Goal: Information Seeking & Learning: Learn about a topic

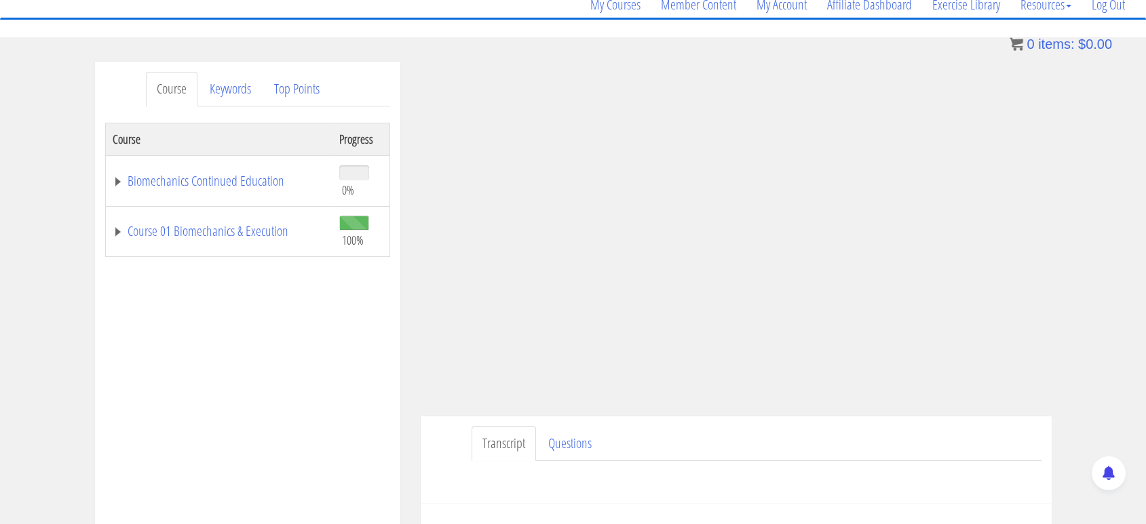
scroll to position [161, 0]
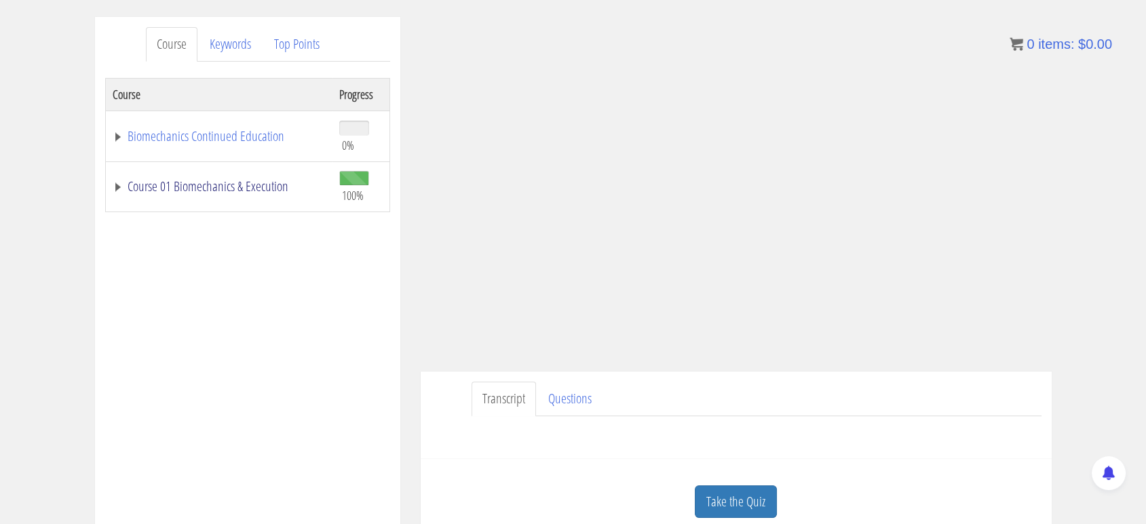
click at [212, 193] on link "Course 01 Biomechanics & Execution" at bounding box center [219, 187] width 213 height 14
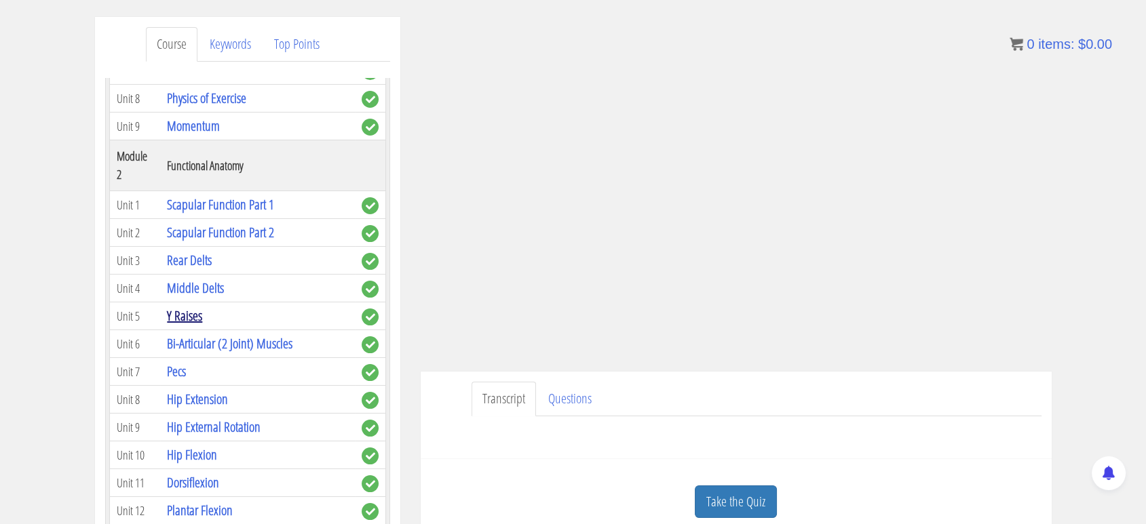
scroll to position [410, 0]
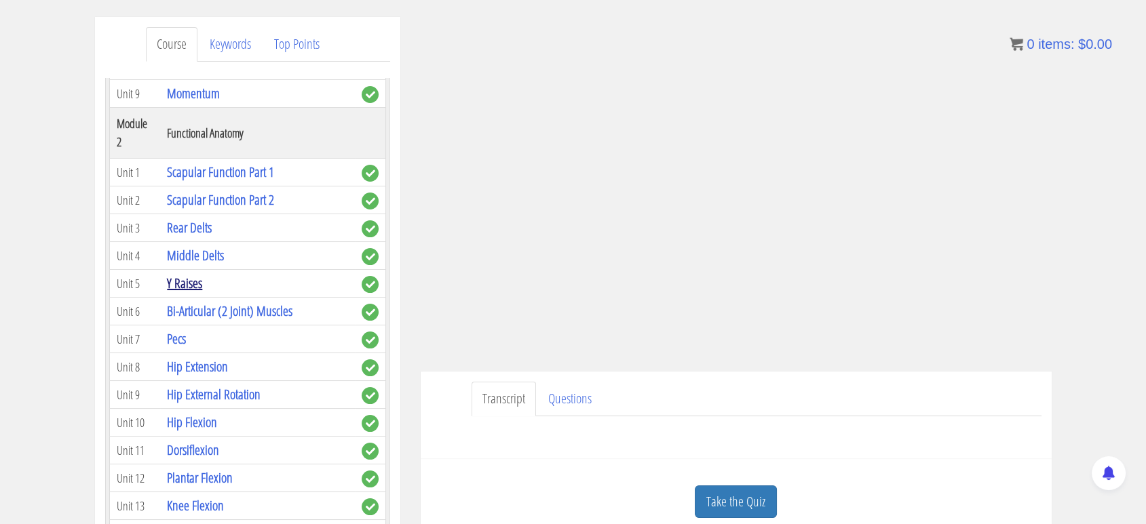
click at [188, 275] on link "Y Raises" at bounding box center [184, 283] width 35 height 18
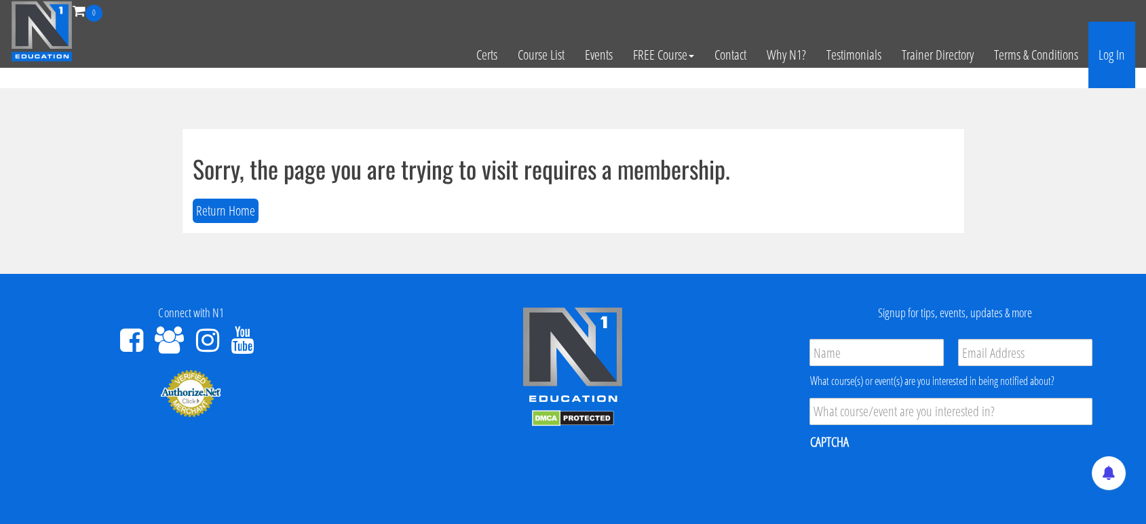
click at [1115, 54] on link "Log In" at bounding box center [1111, 55] width 47 height 66
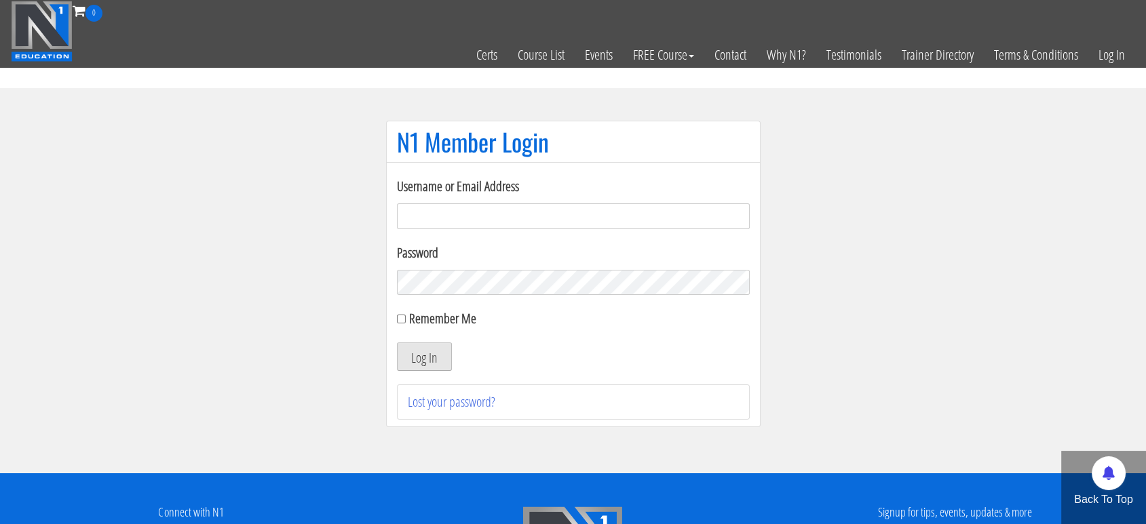
type input "amnutritionpt@gmail.com"
click at [423, 350] on button "Log In" at bounding box center [424, 357] width 55 height 28
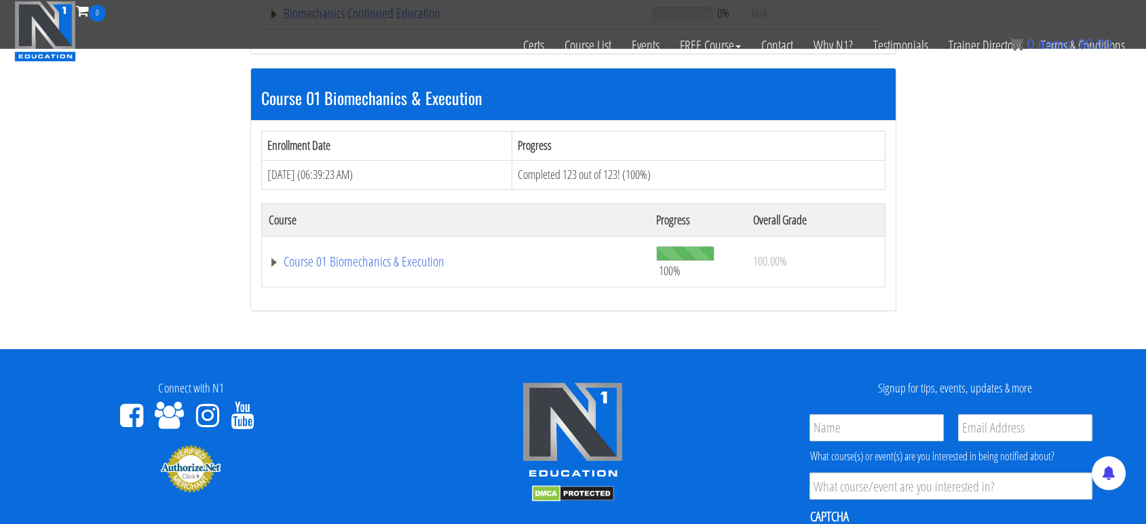
scroll to position [375, 0]
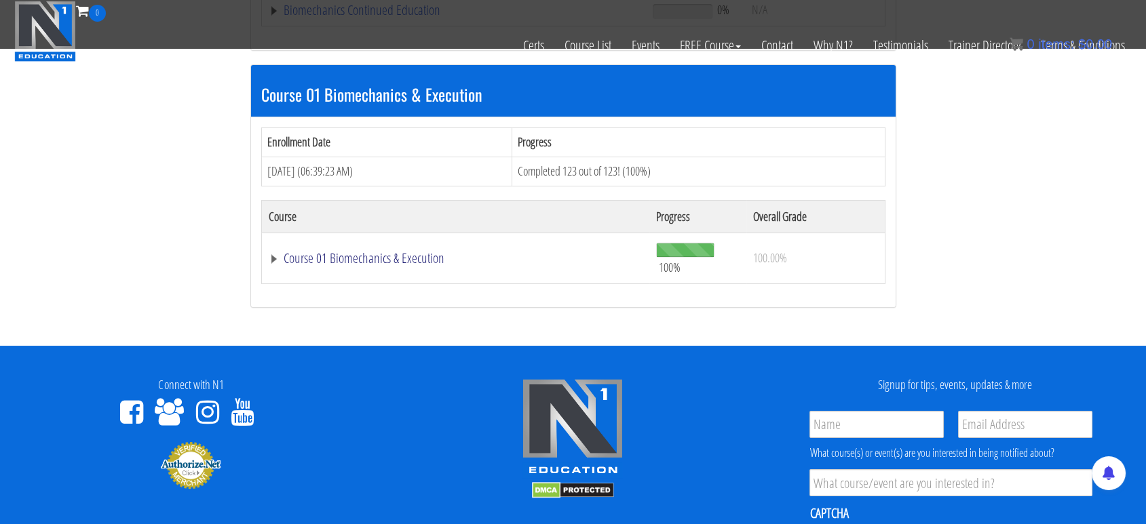
click at [346, 256] on link "Course 01 Biomechanics & Execution" at bounding box center [456, 259] width 374 height 14
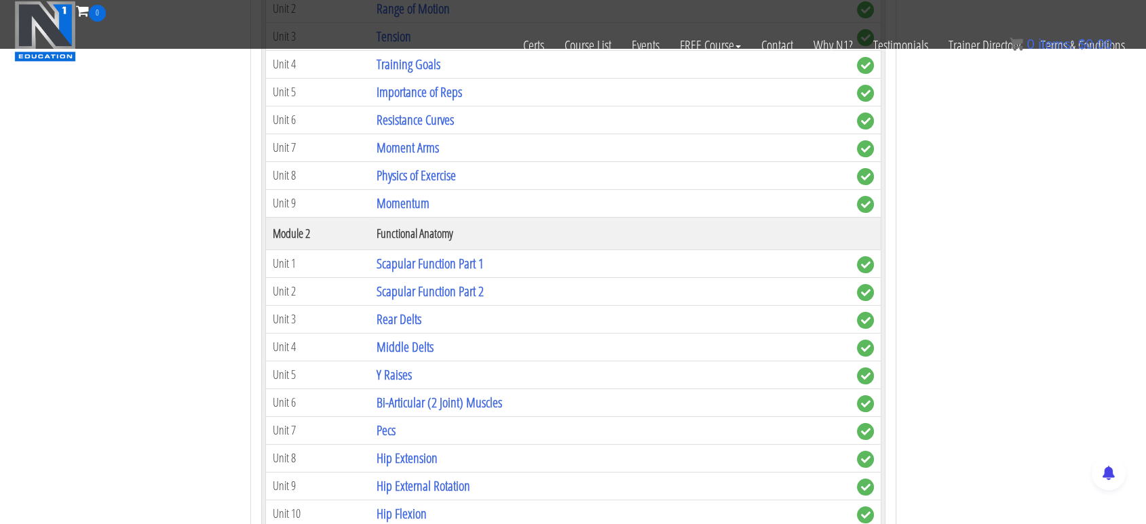
scroll to position [770, 0]
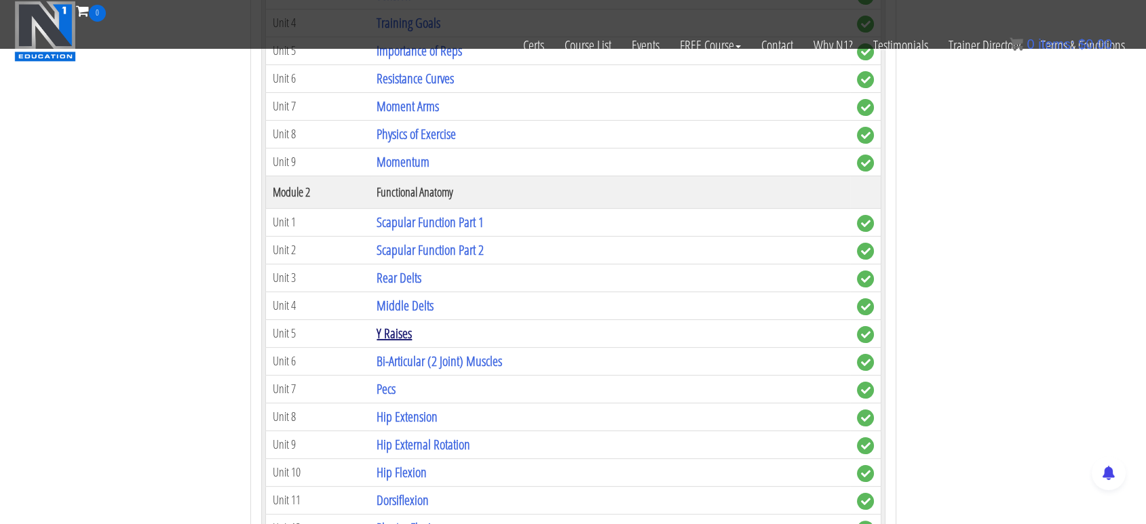
click at [390, 332] on link "Y Raises" at bounding box center [393, 333] width 35 height 18
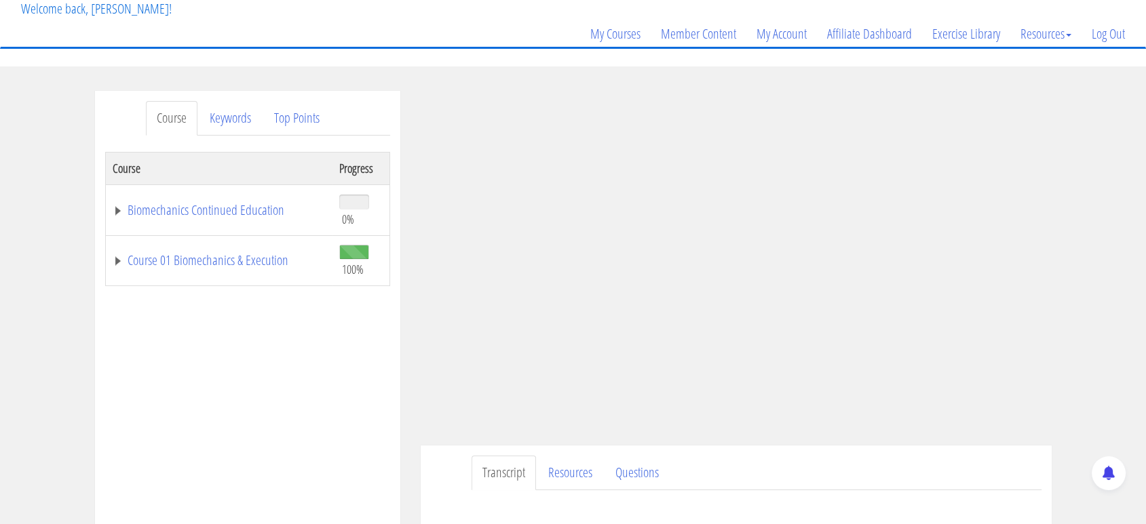
scroll to position [144, 0]
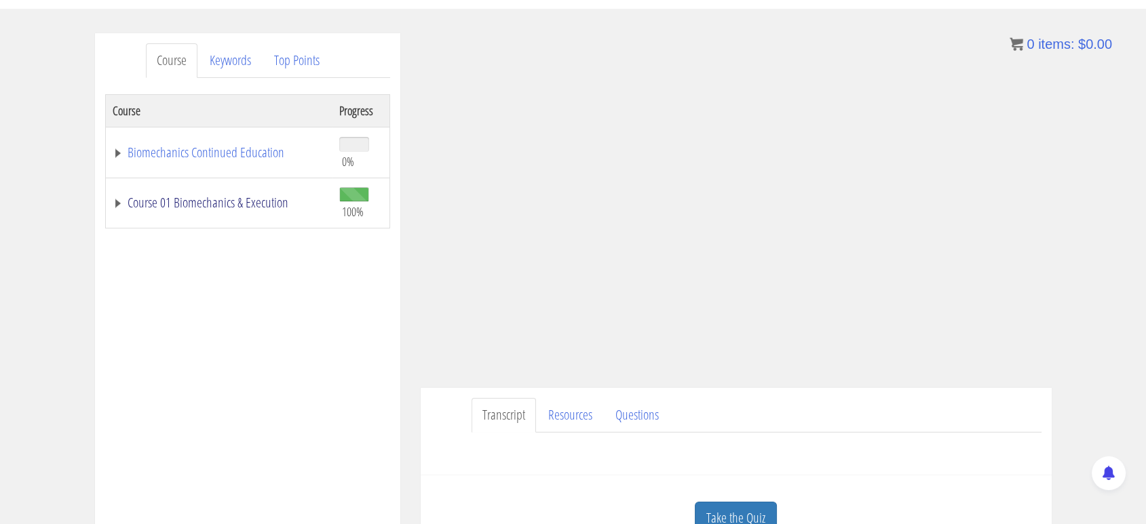
click at [223, 196] on link "Course 01 Biomechanics & Execution" at bounding box center [219, 203] width 213 height 14
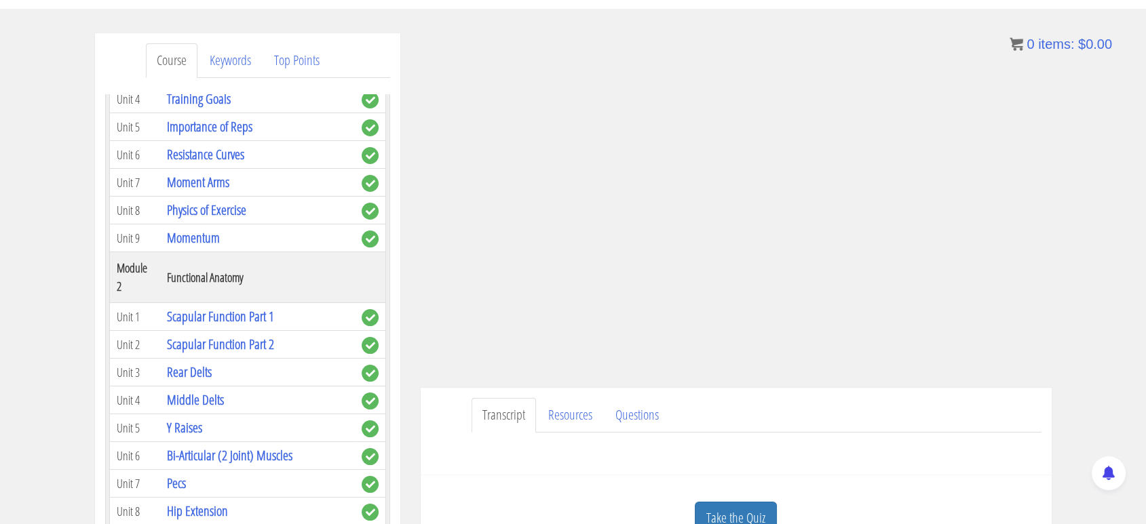
scroll to position [328, 0]
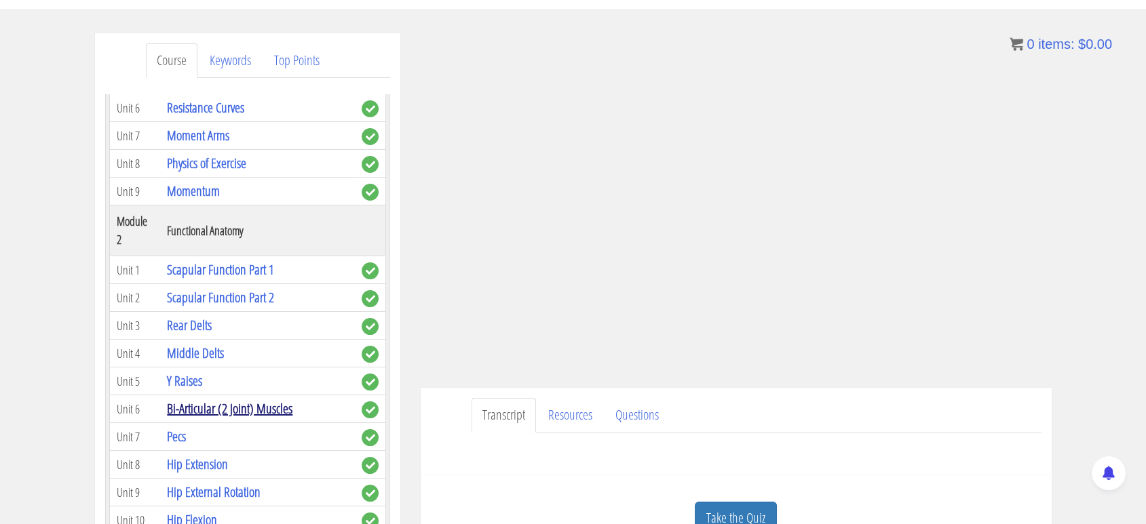
click at [227, 404] on link "Bi-Articular (2 Joint) Muscles" at bounding box center [229, 408] width 125 height 18
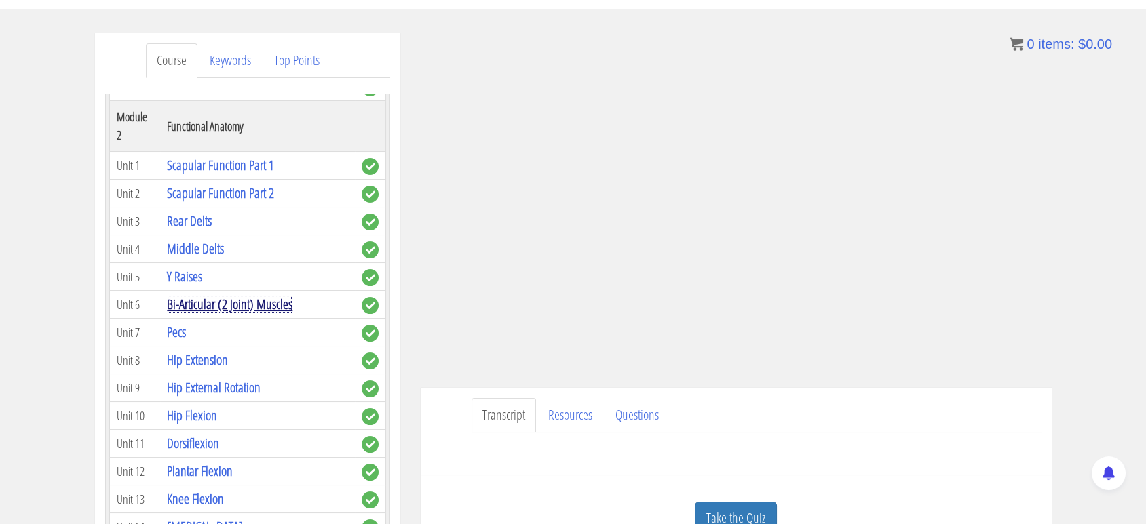
scroll to position [440, 0]
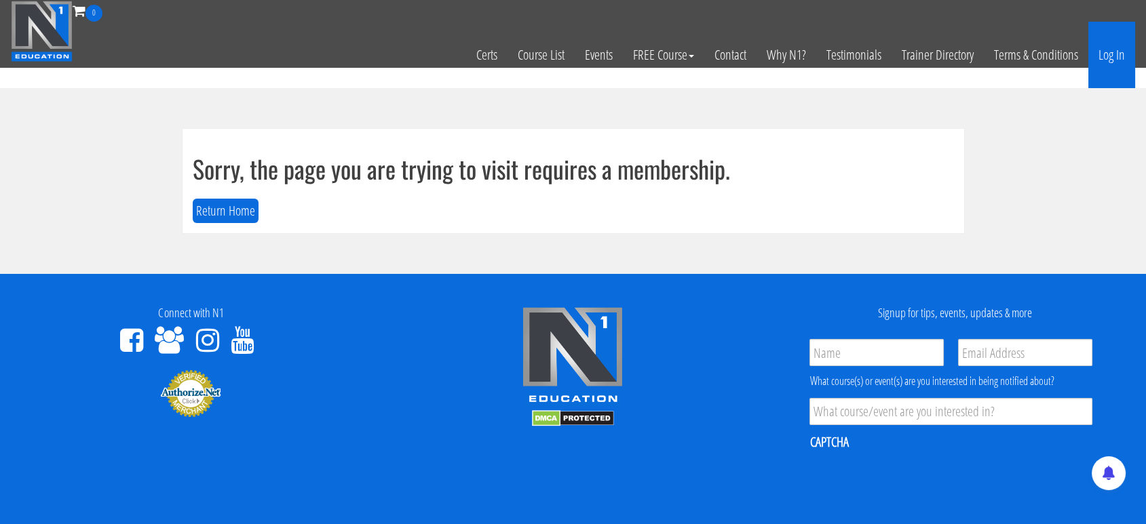
click at [1132, 50] on link "Log In" at bounding box center [1111, 55] width 47 height 66
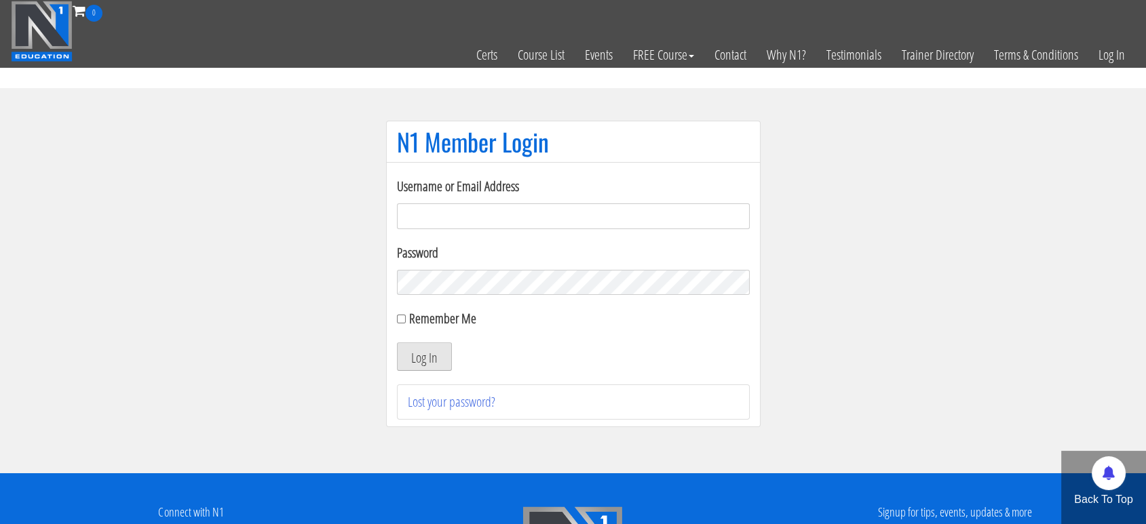
type input "amnutritionpt@gmail.com"
click at [433, 351] on button "Log In" at bounding box center [424, 357] width 55 height 28
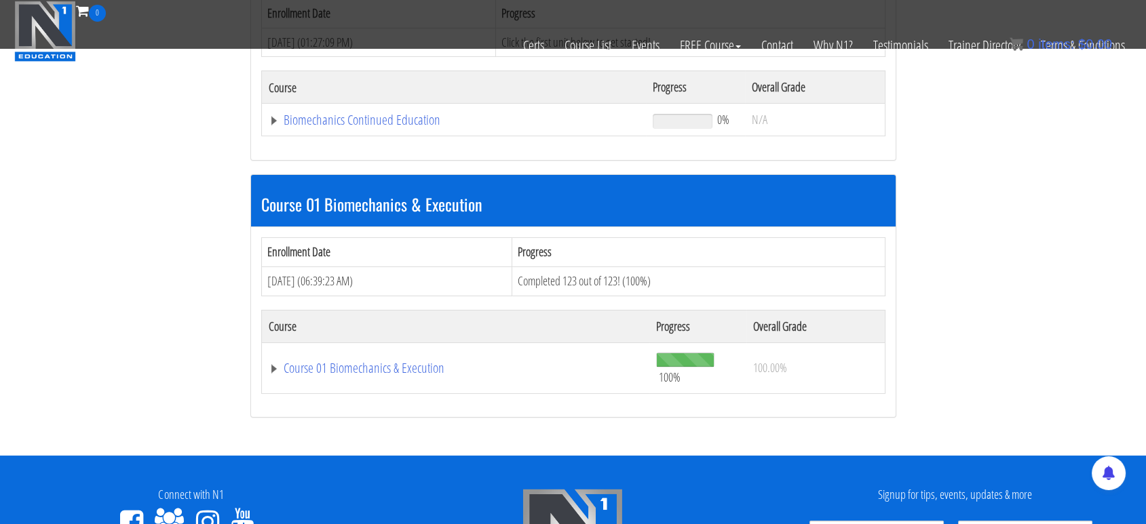
scroll to position [266, 0]
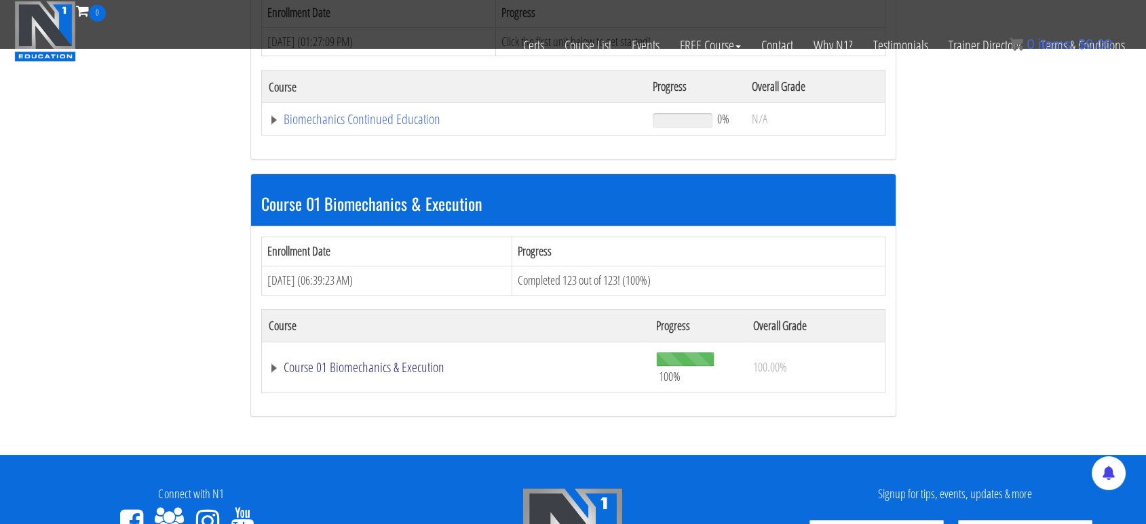
click at [399, 361] on link "Course 01 Biomechanics & Execution" at bounding box center [456, 368] width 374 height 14
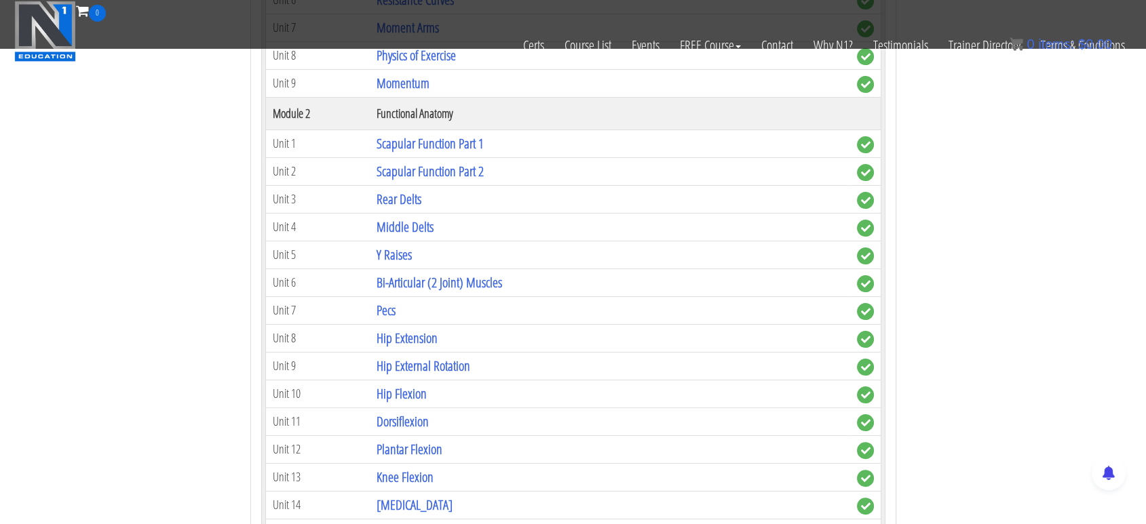
scroll to position [879, 0]
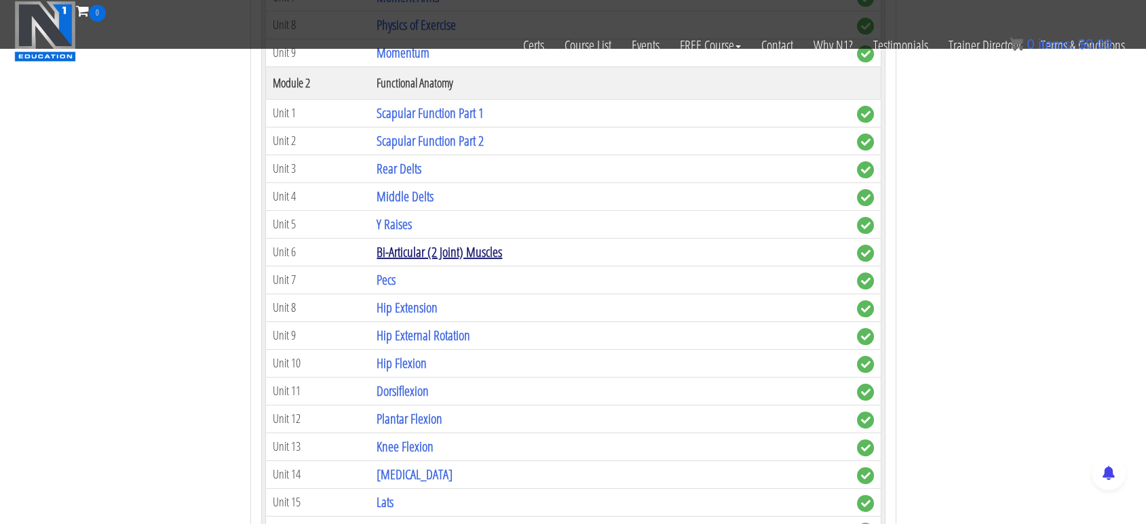
click at [429, 250] on link "Bi-Articular (2 Joint) Muscles" at bounding box center [438, 252] width 125 height 18
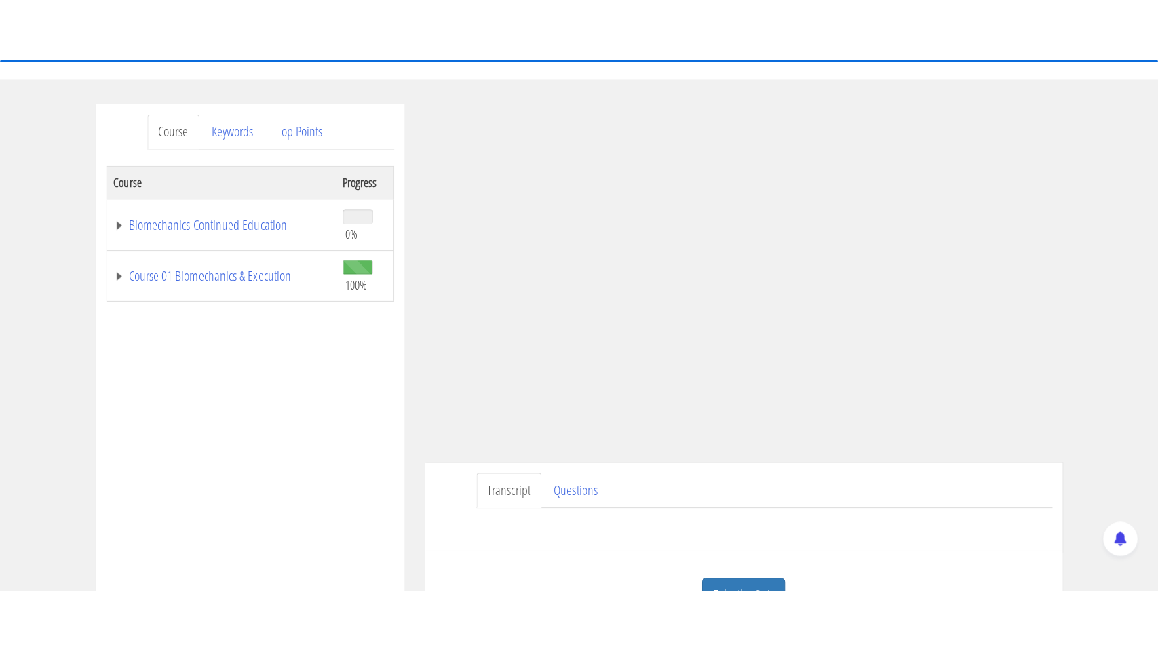
scroll to position [133, 0]
